Goal: Information Seeking & Learning: Learn about a topic

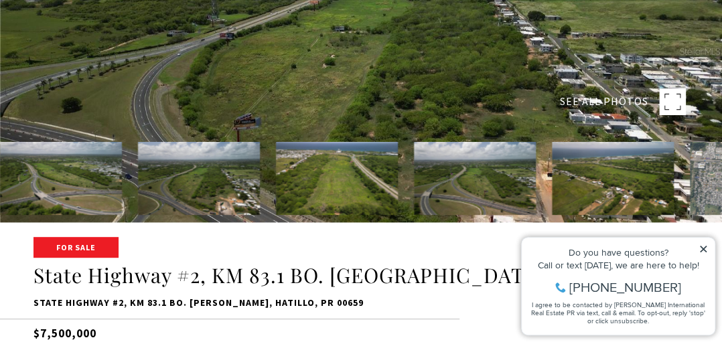
scroll to position [145, 0]
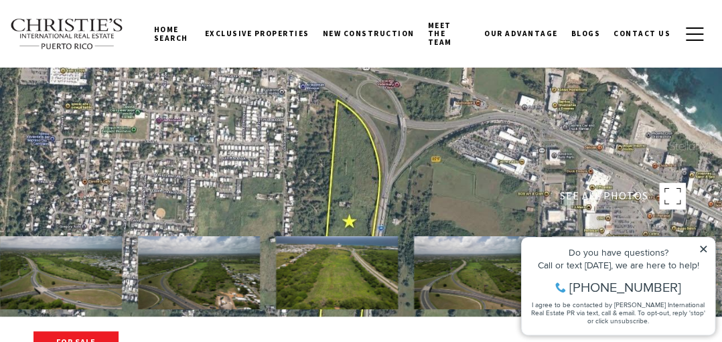
scroll to position [0, 0]
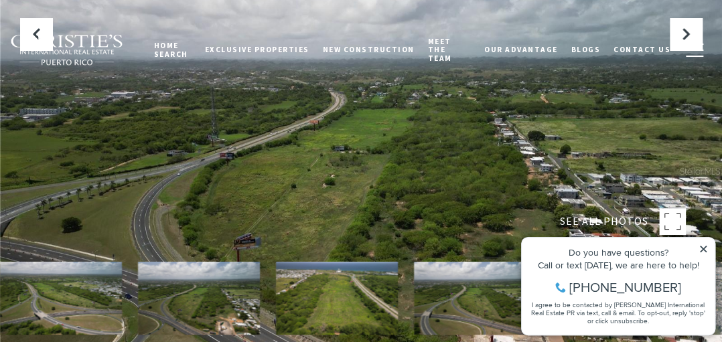
click at [700, 246] on icon at bounding box center [702, 249] width 7 height 7
click at [702, 249] on icon at bounding box center [702, 249] width 7 height 7
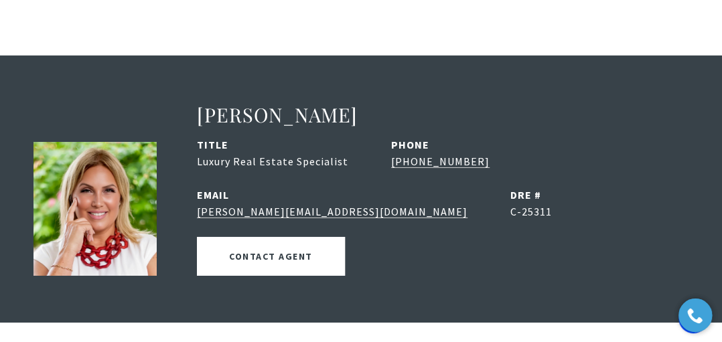
scroll to position [1568, 0]
